Goal: Task Accomplishment & Management: Use online tool/utility

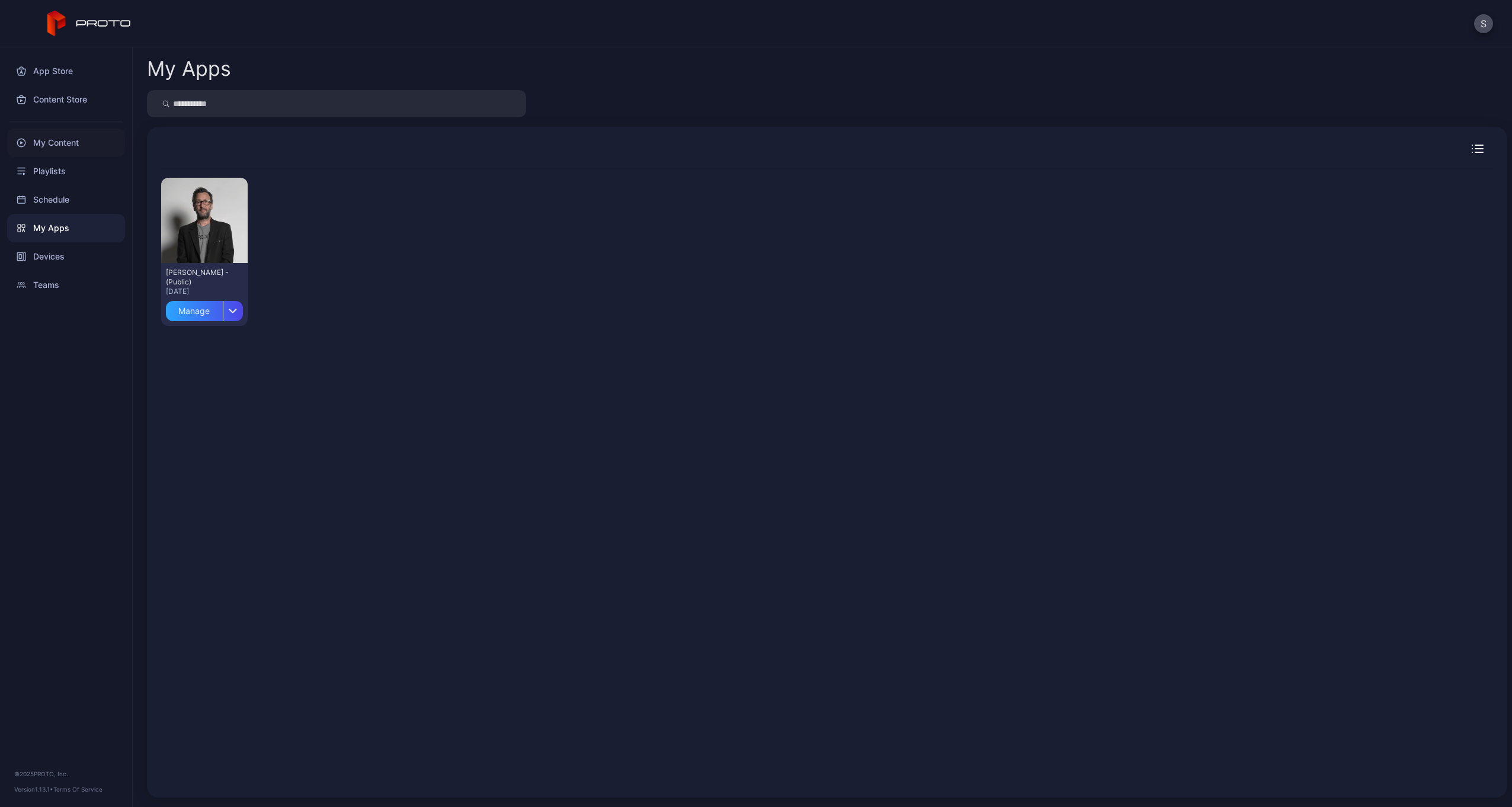
click at [65, 146] on div "My Content" at bounding box center [66, 142] width 118 height 28
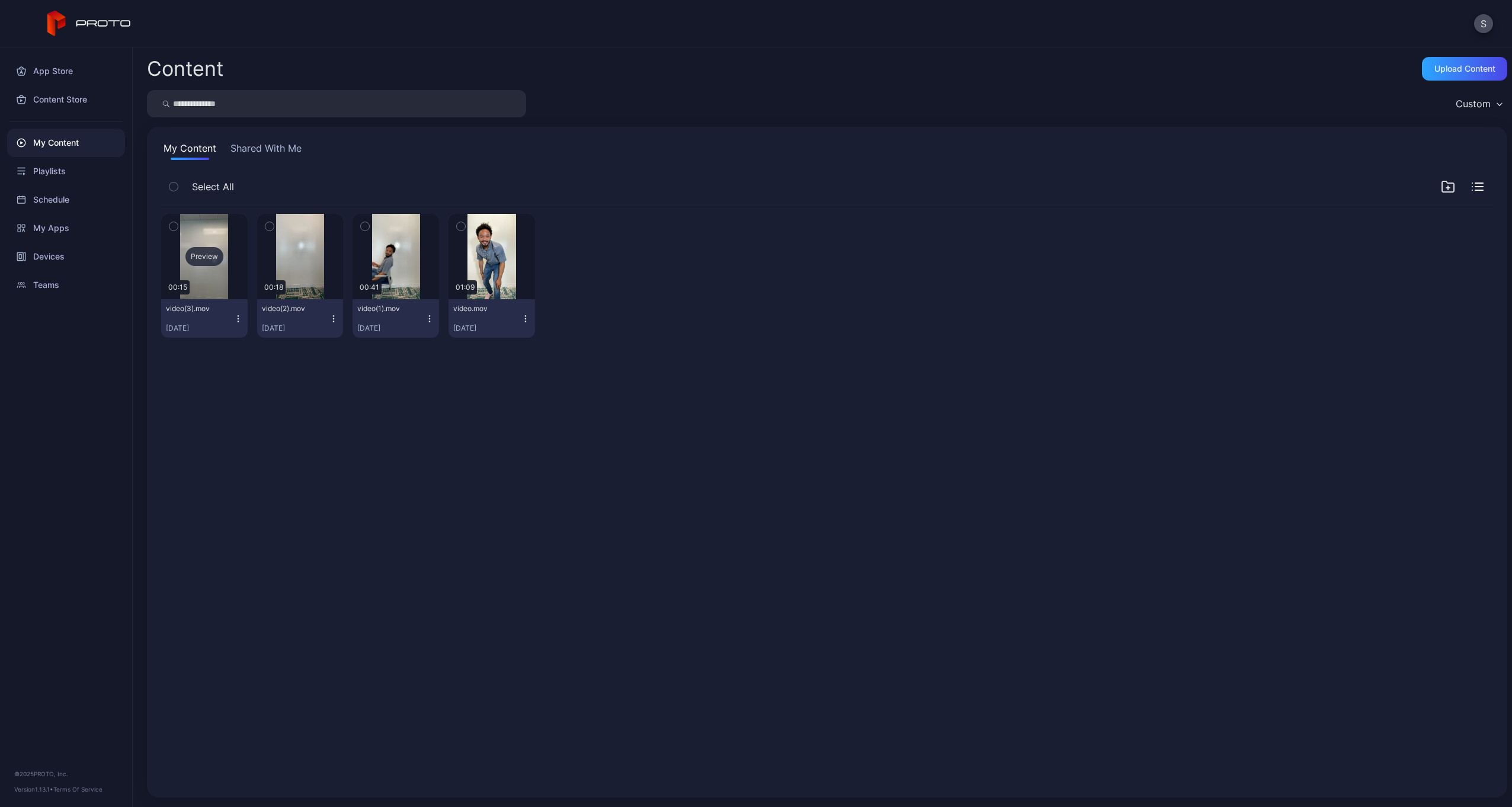
click at [201, 251] on div "Preview" at bounding box center [204, 257] width 38 height 19
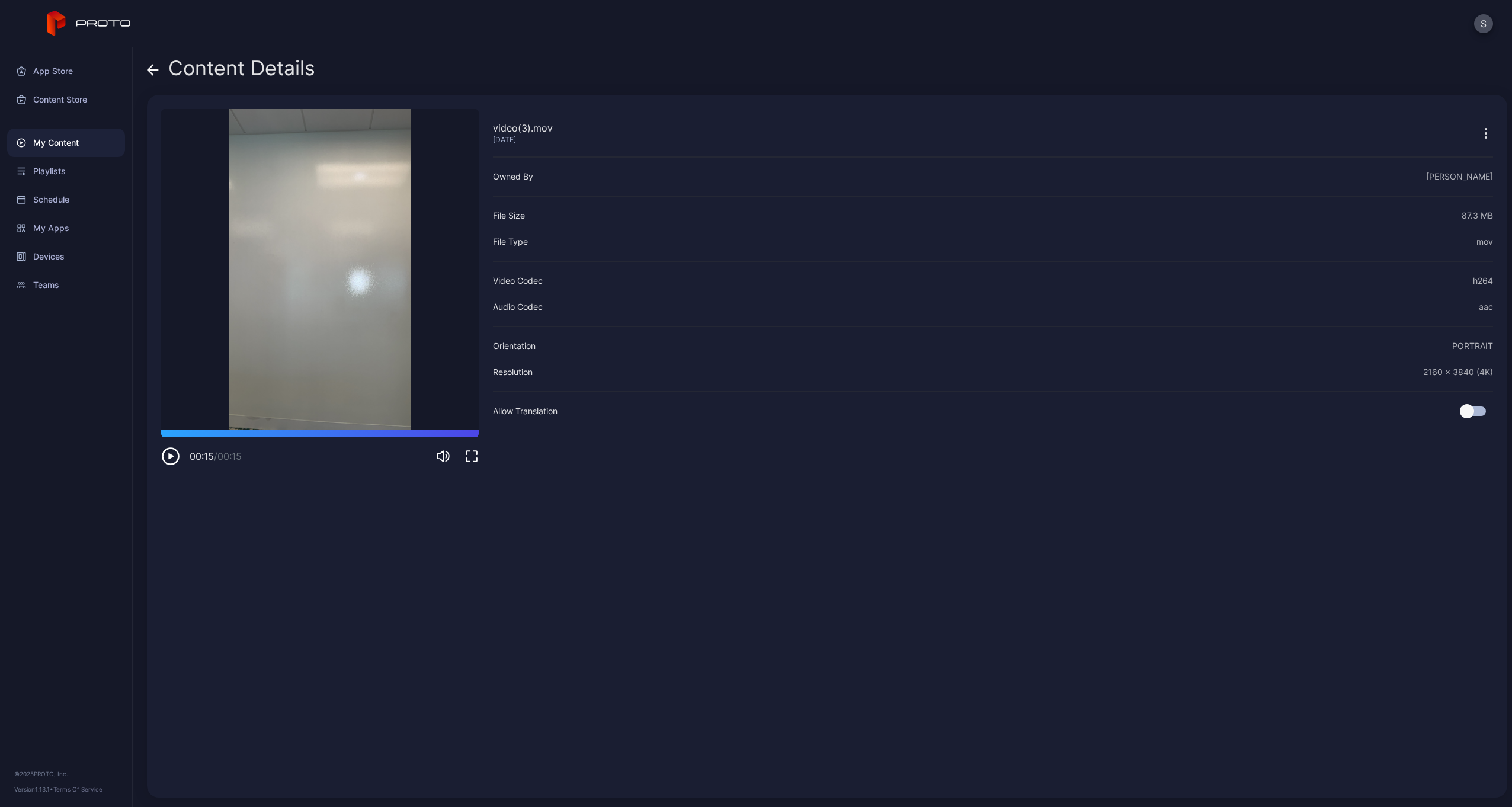
click at [153, 70] on icon at bounding box center [153, 70] width 10 height 0
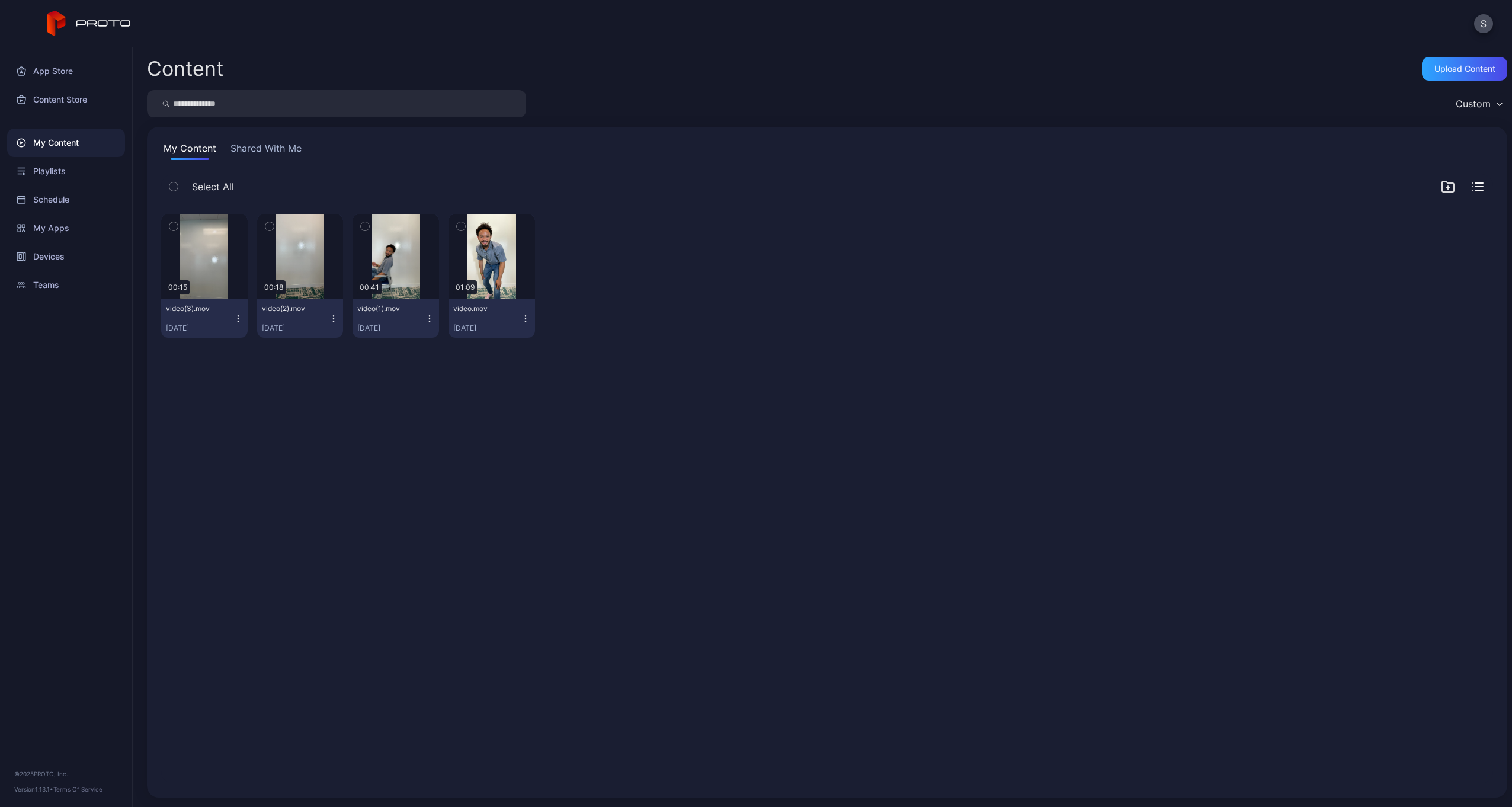
click at [176, 226] on icon "button" at bounding box center [173, 226] width 8 height 13
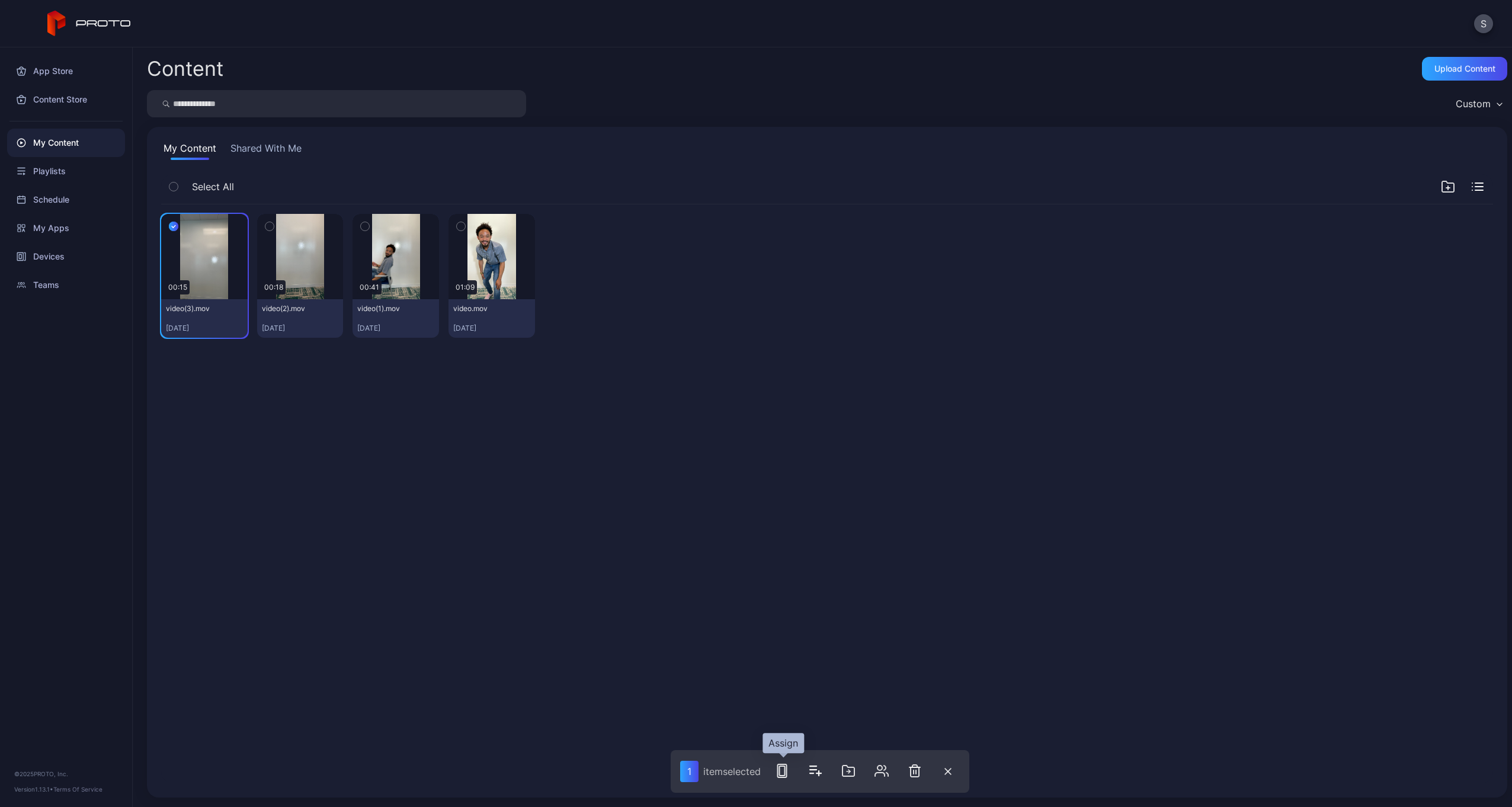
click at [777, 770] on icon "button" at bounding box center [782, 771] width 14 height 14
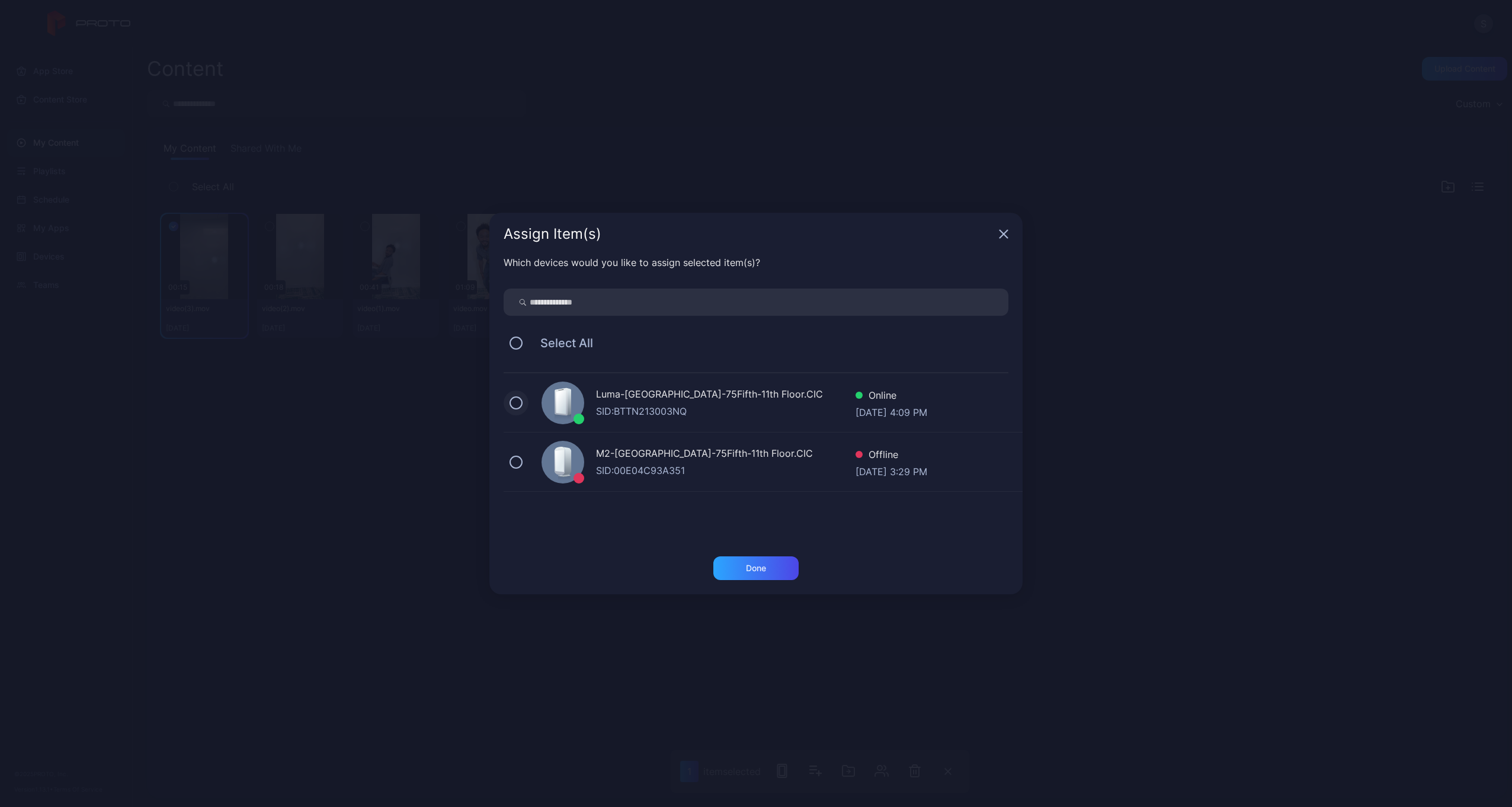
click at [516, 401] on button at bounding box center [516, 403] width 13 height 13
click at [514, 344] on button at bounding box center [516, 343] width 13 height 13
click at [747, 570] on div "Done" at bounding box center [756, 569] width 20 height 10
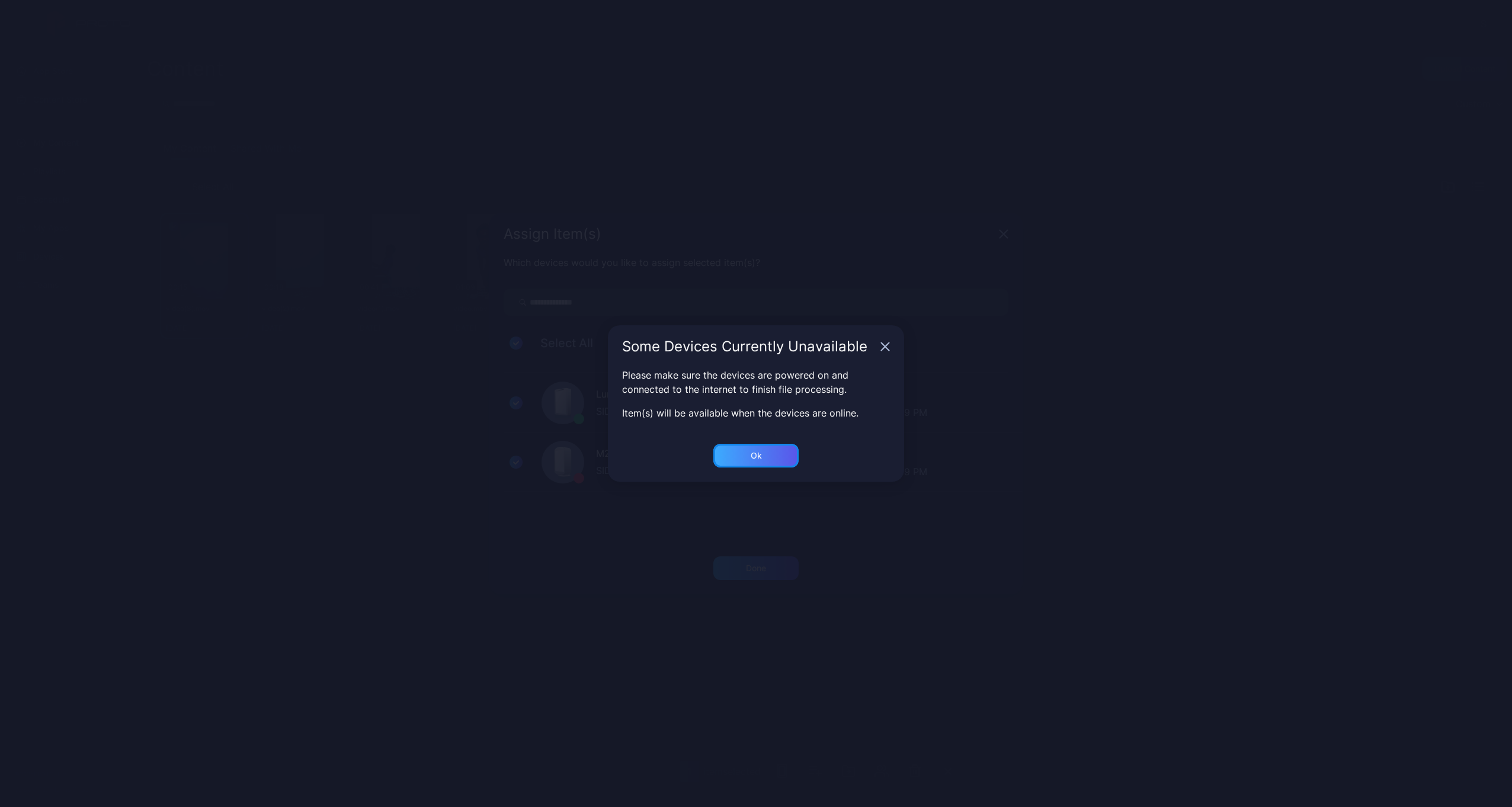
click at [749, 457] on div "Ok" at bounding box center [756, 456] width 85 height 24
